Goal: Task Accomplishment & Management: Complete application form

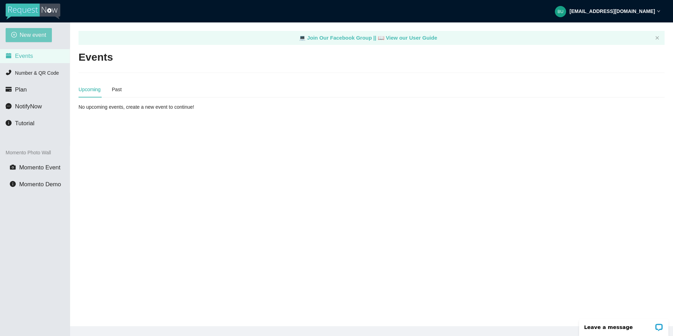
click at [39, 34] on span "New event" at bounding box center [33, 34] width 27 height 9
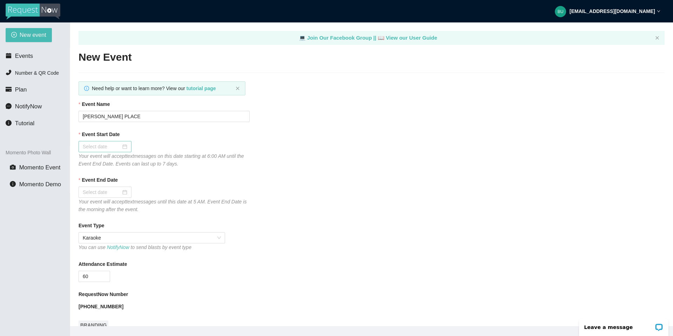
click at [120, 146] on div at bounding box center [105, 147] width 45 height 8
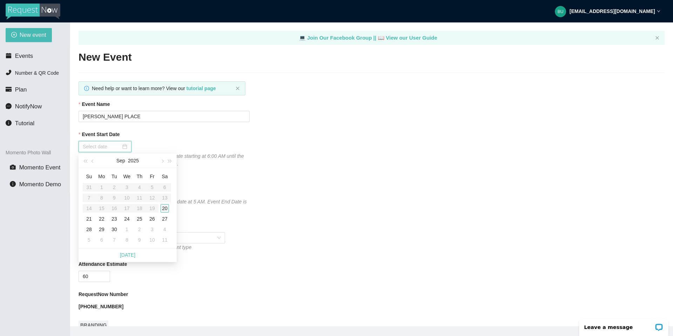
type input "09/20/2025"
click at [165, 207] on div "20" at bounding box center [165, 208] width 8 height 8
type input "09/21/2025"
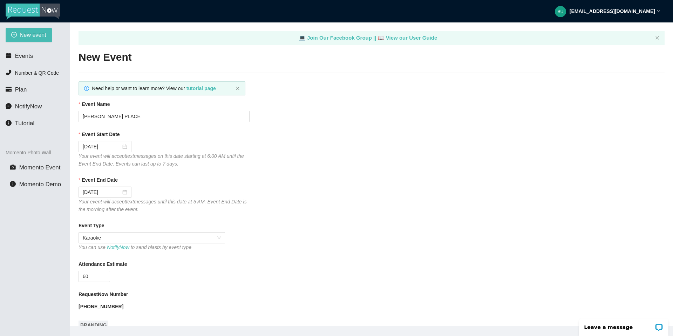
click at [174, 279] on div "60" at bounding box center [164, 276] width 171 height 11
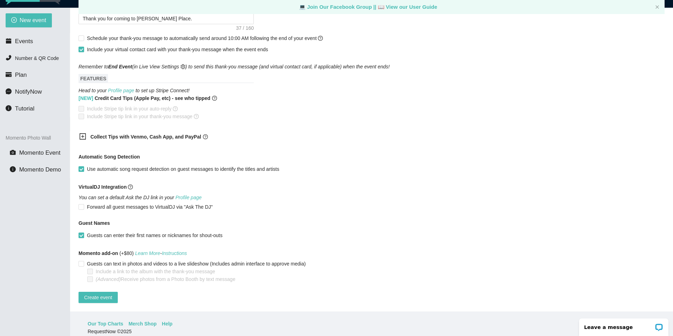
scroll to position [22, 0]
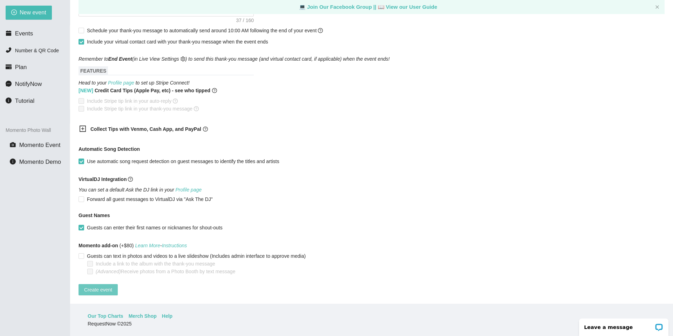
click at [102, 286] on span "Create event" at bounding box center [98, 290] width 28 height 8
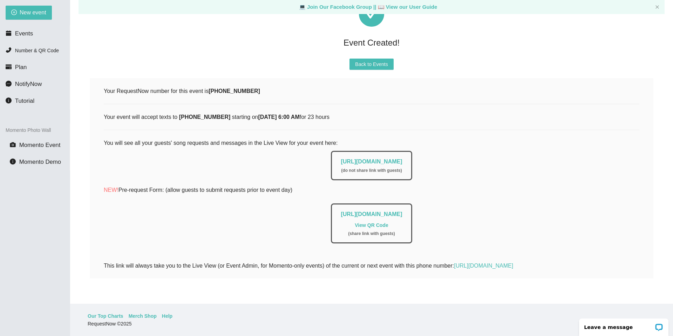
scroll to position [48, 0]
click at [366, 158] on link "https://app.requestnow.io/live/rjlvgdr" at bounding box center [371, 161] width 61 height 6
